Goal: Find specific page/section: Find specific page/section

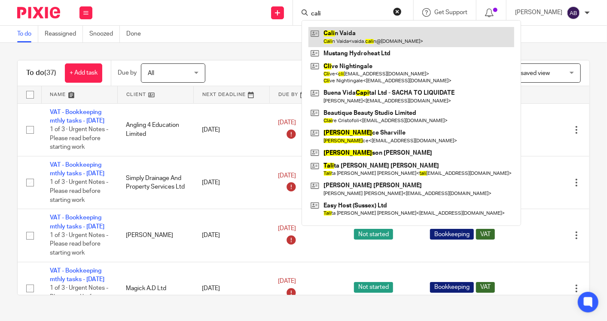
type input "cali"
click at [334, 32] on link at bounding box center [411, 37] width 206 height 20
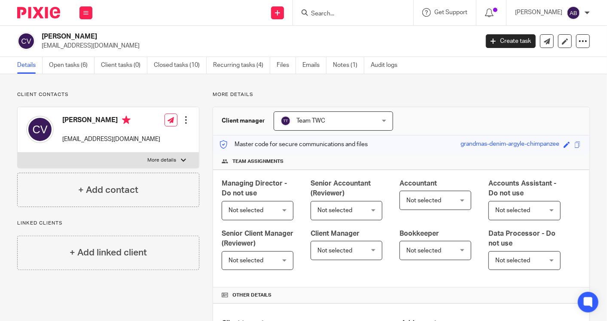
click at [362, 14] on input "Search" at bounding box center [348, 14] width 77 height 8
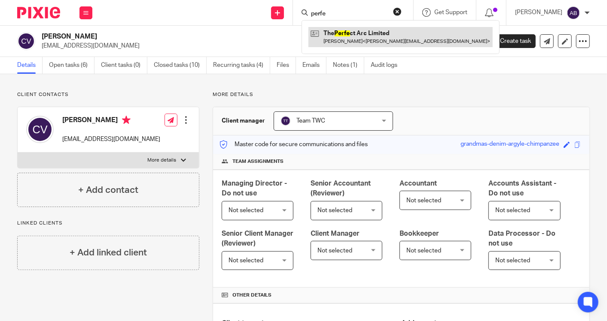
type input "perfe"
click at [363, 32] on link at bounding box center [400, 37] width 184 height 20
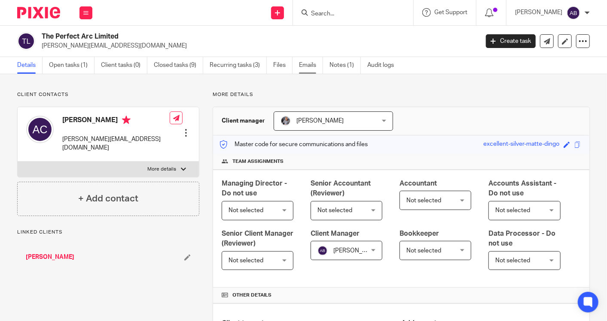
click at [309, 69] on link "Emails" at bounding box center [311, 65] width 24 height 17
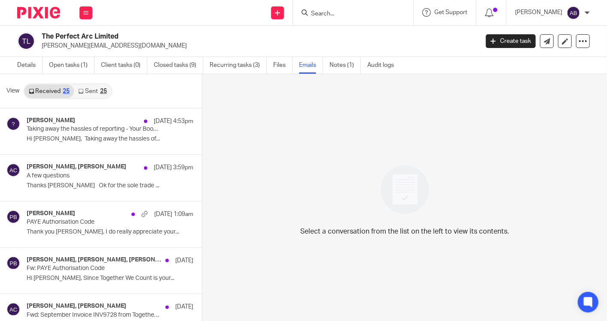
click at [96, 87] on link "Sent 25" at bounding box center [92, 92] width 37 height 14
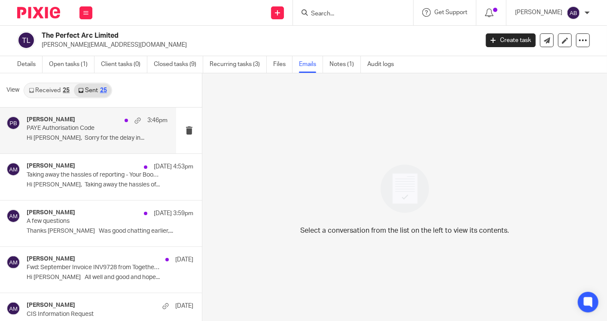
click at [72, 137] on p "Hi Adam, Sorry for the delay in..." at bounding box center [97, 138] width 141 height 7
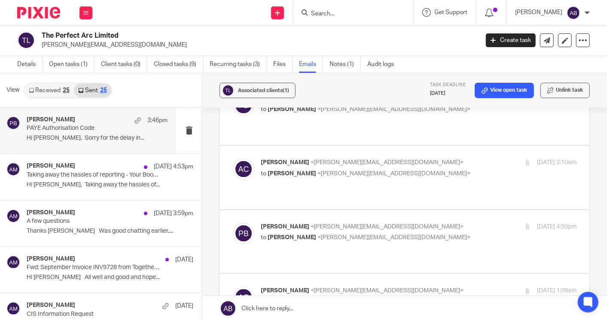
scroll to position [858, 0]
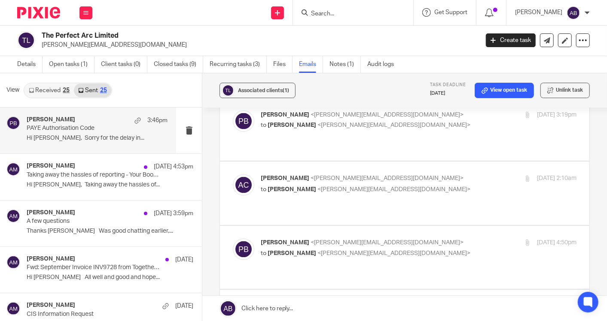
checkbox input "false"
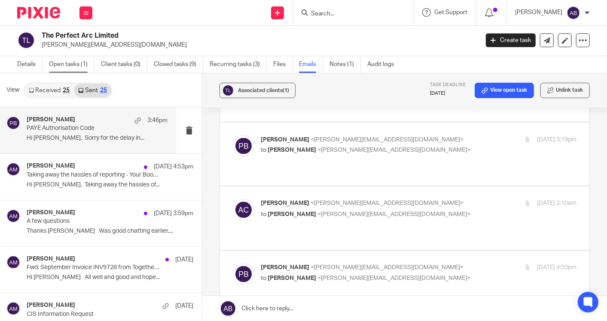
click at [70, 65] on link "Open tasks (1)" at bounding box center [71, 64] width 45 height 17
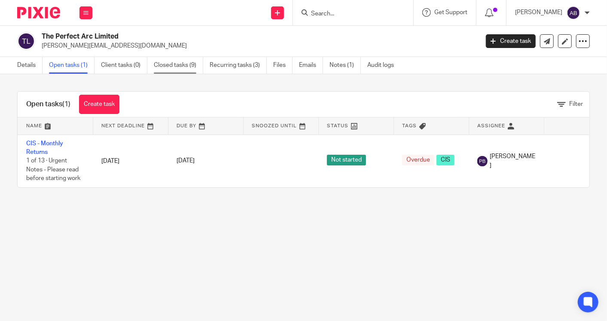
click at [180, 69] on link "Closed tasks (9)" at bounding box center [178, 65] width 49 height 17
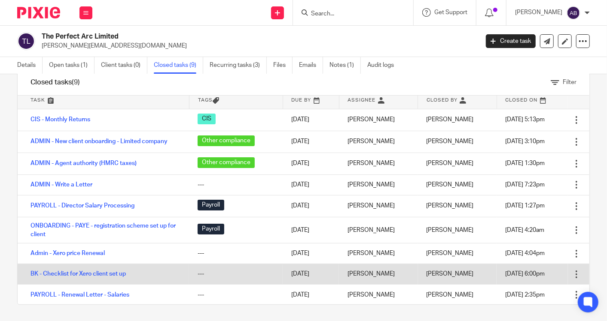
scroll to position [22, 0]
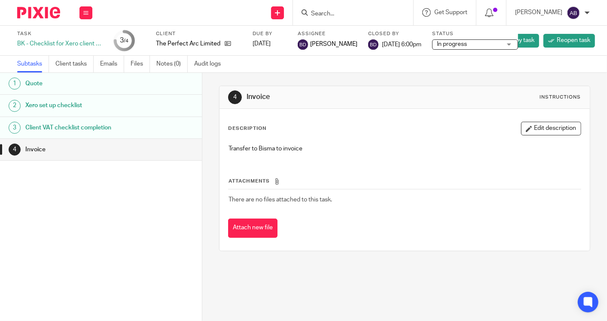
click at [107, 121] on h1 "Client VAT checklist completion" at bounding box center [81, 127] width 112 height 13
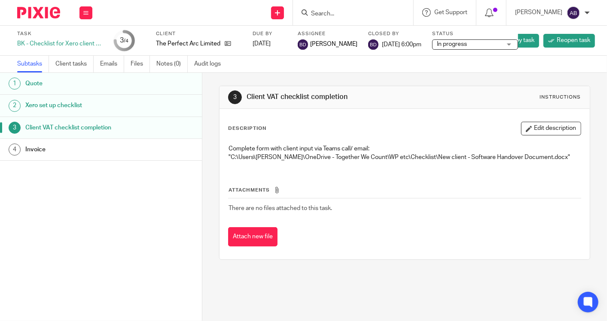
click at [95, 106] on h1 "Xero set up checklist" at bounding box center [81, 105] width 112 height 13
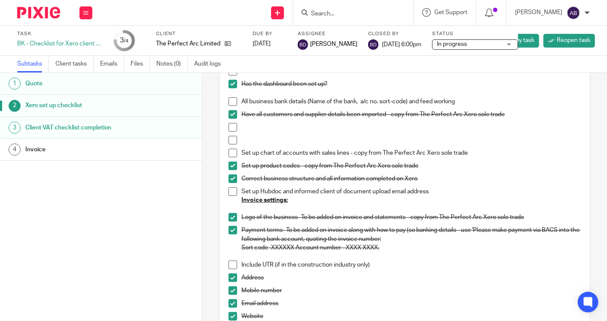
scroll to position [143, 0]
